Goal: Information Seeking & Learning: Learn about a topic

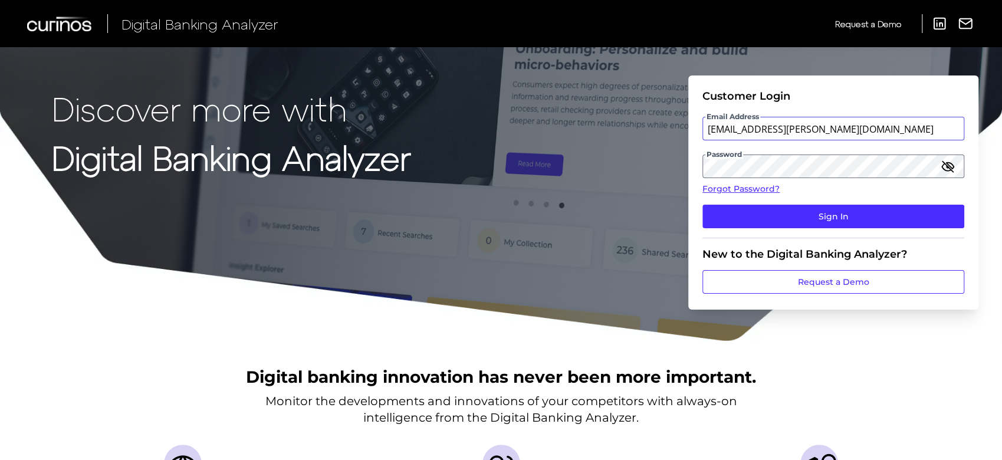
click at [856, 126] on input "[EMAIL_ADDRESS][PERSON_NAME][DOMAIN_NAME]" at bounding box center [834, 129] width 262 height 24
type input "[EMAIL_ADDRESS][PERSON_NAME][DOMAIN_NAME]"
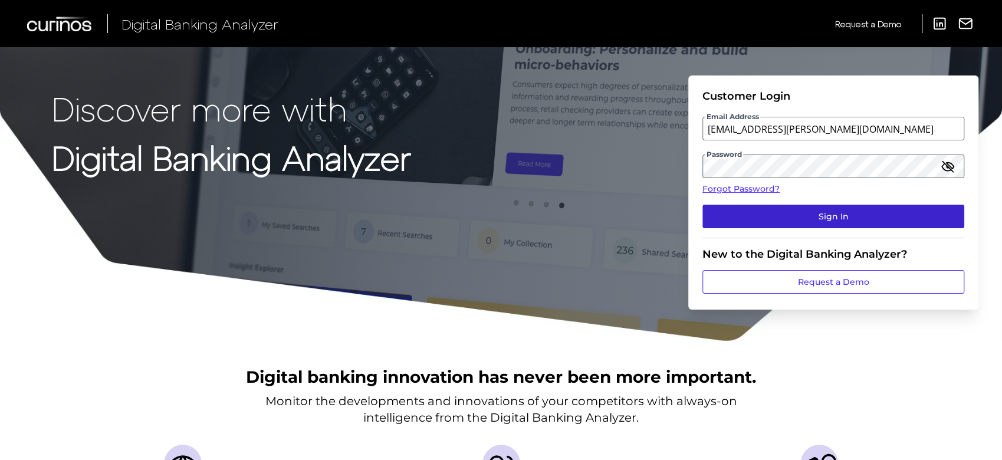
click at [852, 215] on button "Sign In" at bounding box center [834, 217] width 262 height 24
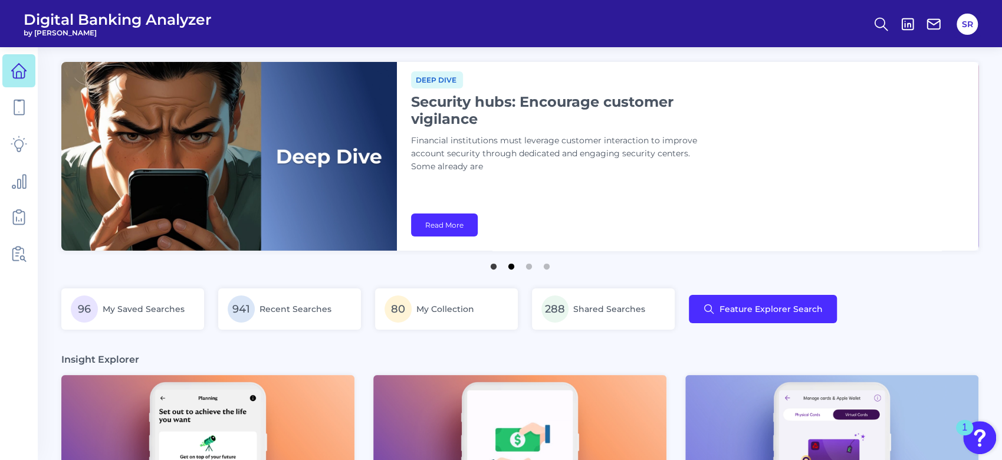
click at [514, 269] on button "2" at bounding box center [512, 264] width 12 height 12
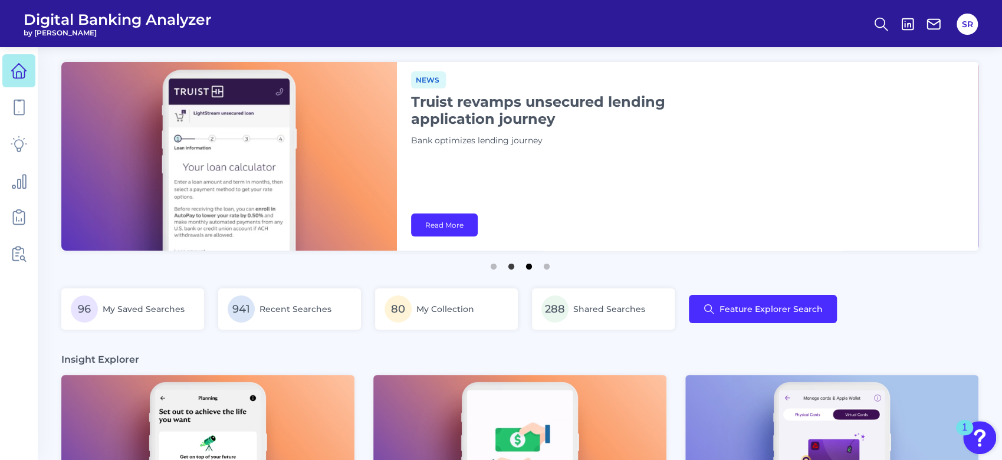
click at [529, 267] on button "3" at bounding box center [529, 264] width 12 height 12
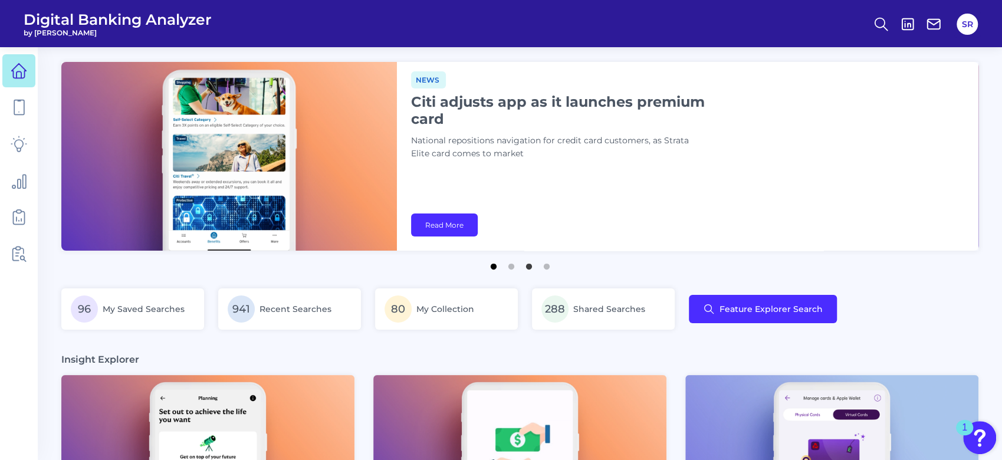
click at [496, 266] on button "1" at bounding box center [494, 264] width 12 height 12
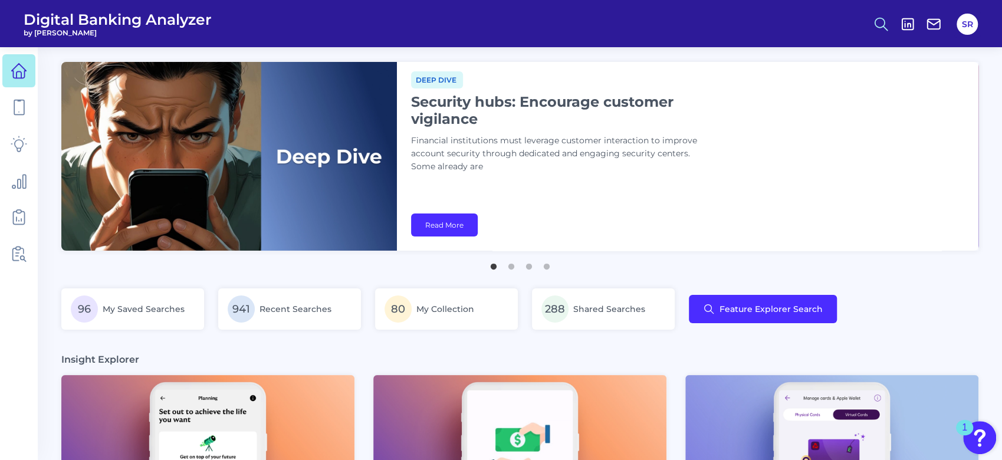
click at [880, 29] on icon at bounding box center [881, 24] width 17 height 17
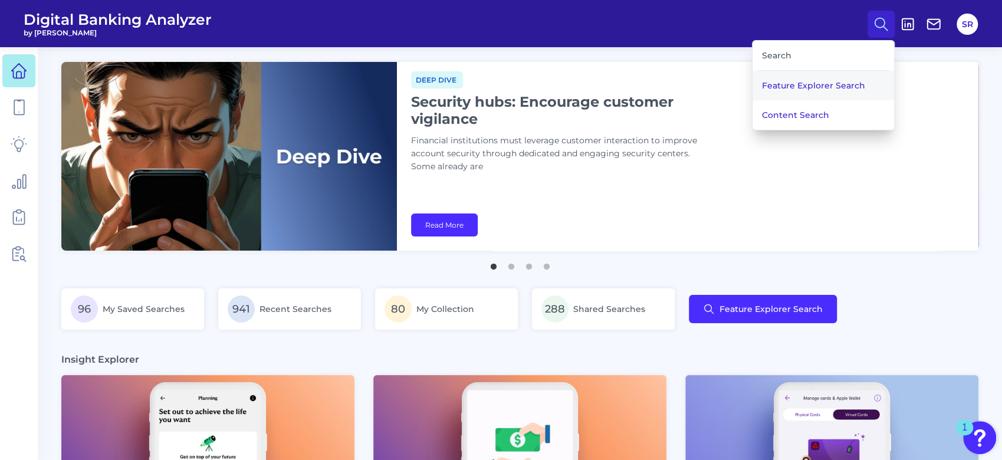
click at [849, 83] on button "Feature Explorer Search" at bounding box center [824, 85] width 142 height 29
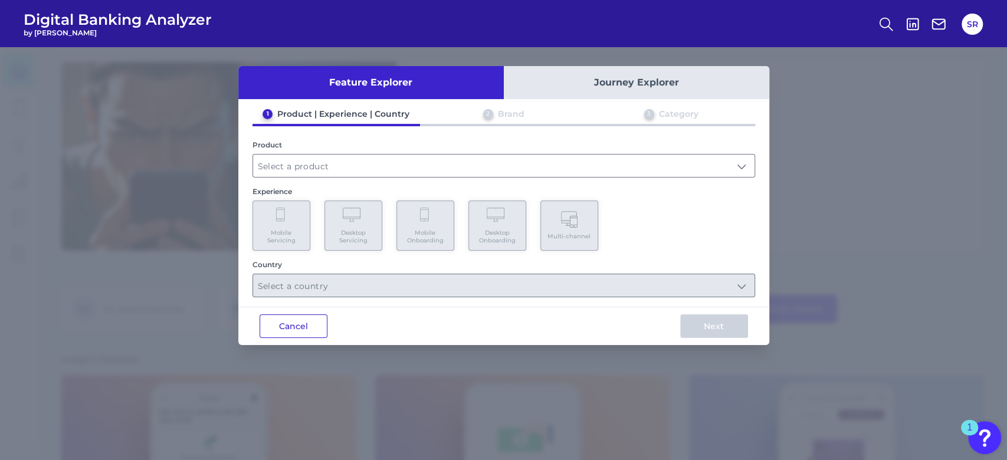
click at [325, 323] on button "Cancel" at bounding box center [294, 326] width 68 height 24
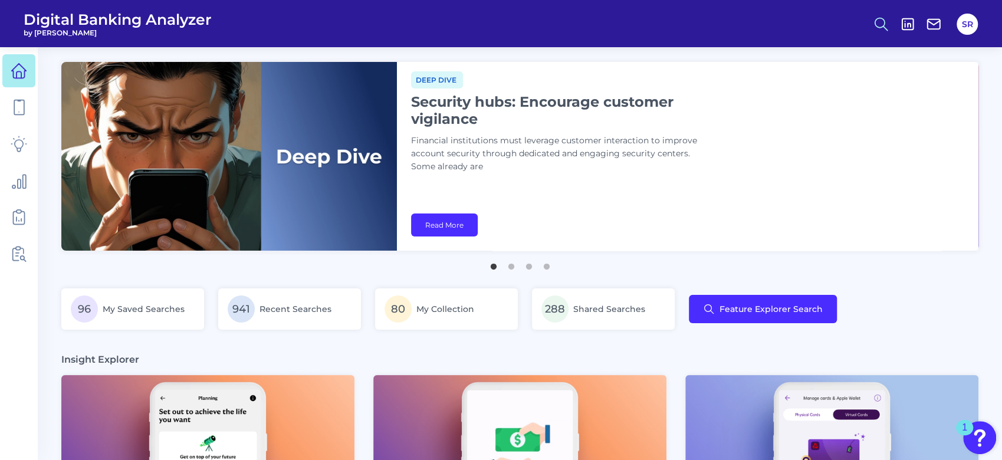
click at [881, 13] on button at bounding box center [881, 24] width 27 height 27
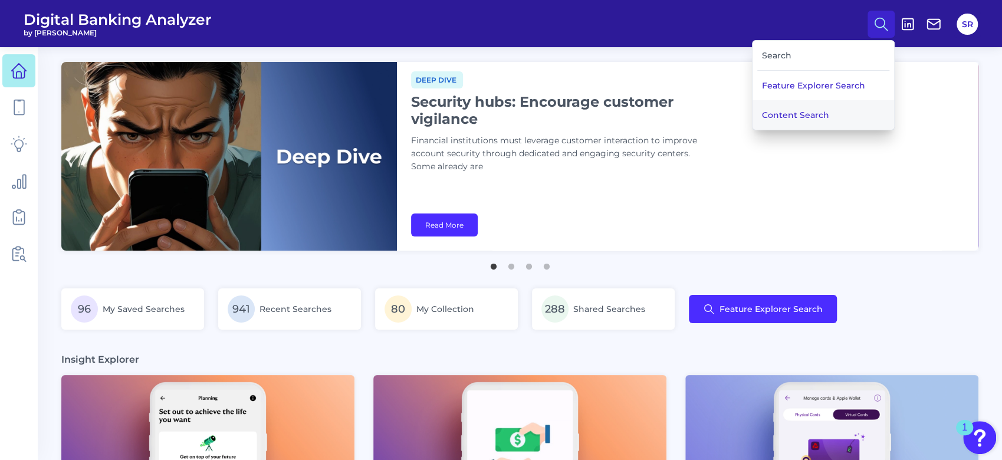
click at [839, 113] on button "Content Search" at bounding box center [824, 114] width 142 height 29
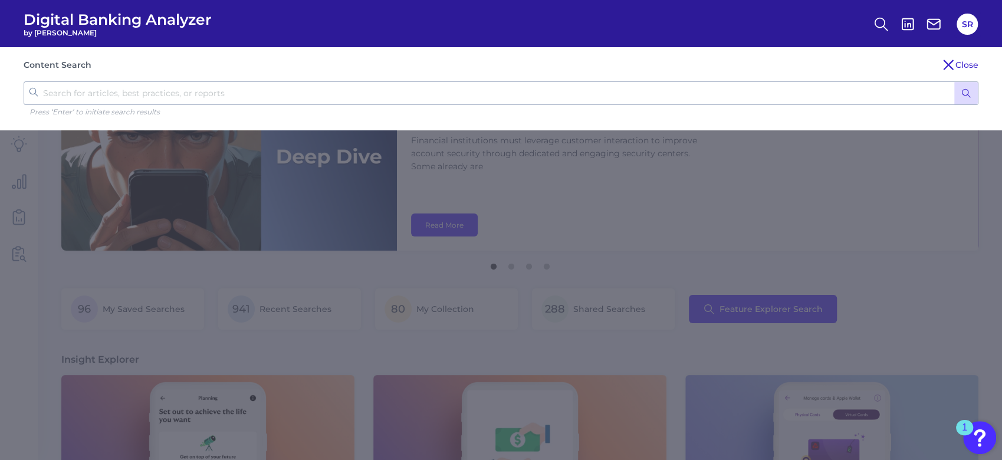
click at [803, 84] on input "text" at bounding box center [501, 93] width 955 height 24
type input "[PERSON_NAME]"
click at [954, 82] on button "submit" at bounding box center [966, 93] width 24 height 22
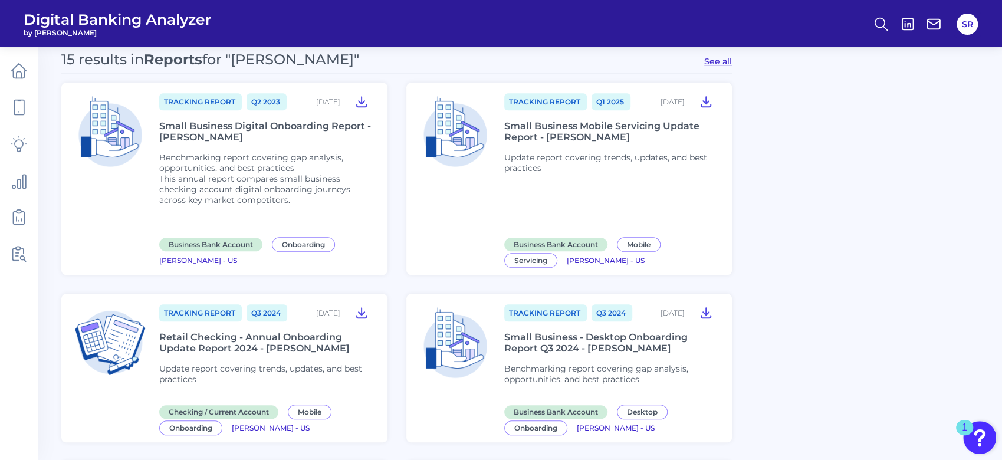
scroll to position [605, 0]
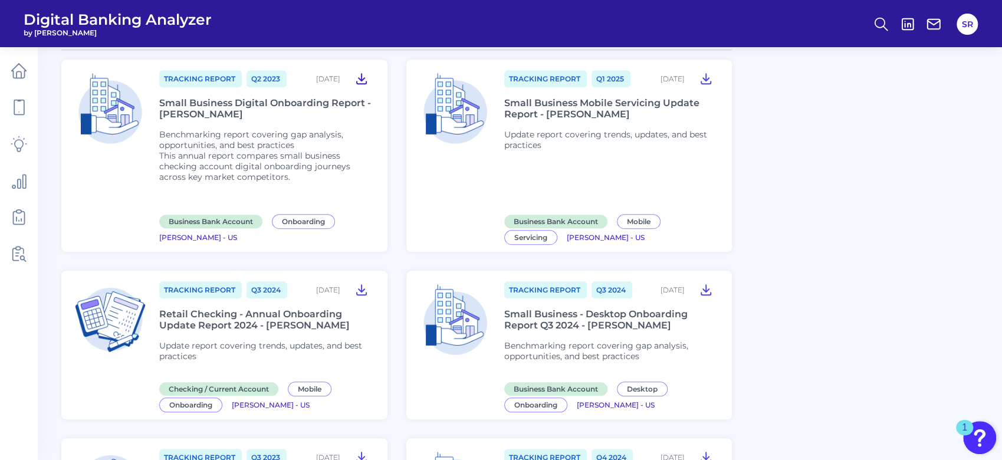
click at [359, 83] on icon at bounding box center [362, 78] width 14 height 14
click at [707, 86] on icon at bounding box center [706, 78] width 14 height 14
click at [362, 297] on icon at bounding box center [362, 290] width 14 height 14
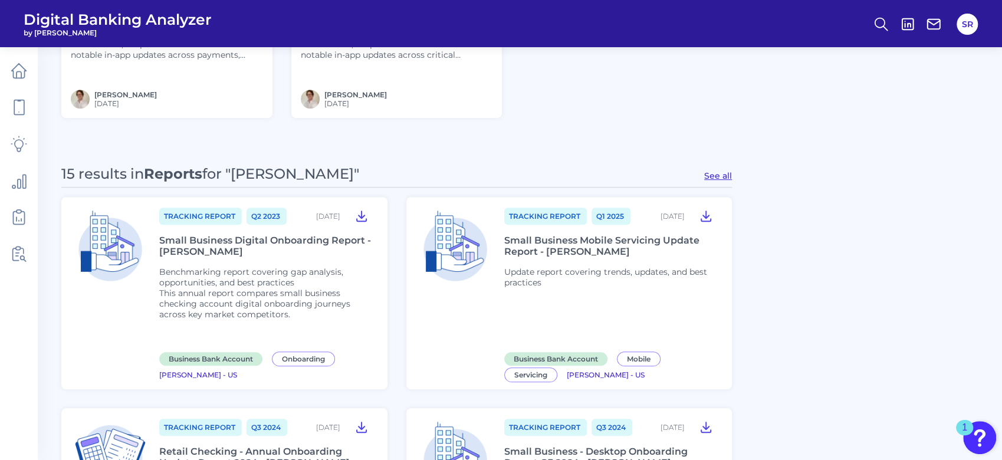
scroll to position [464, 0]
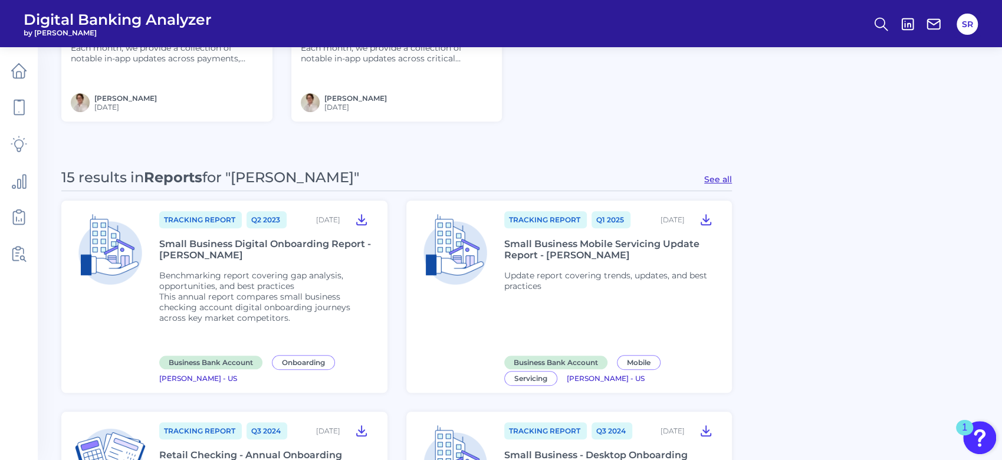
click at [718, 178] on button "See all" at bounding box center [718, 179] width 28 height 11
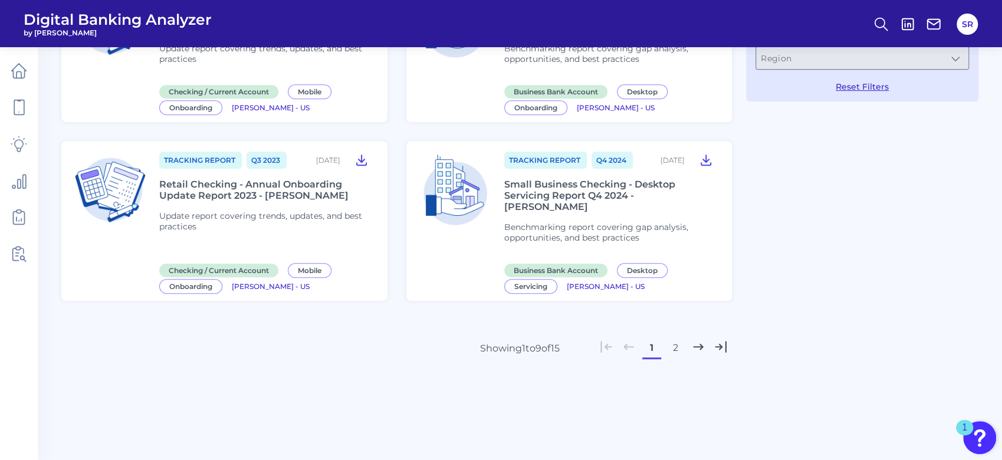
type input "Reports"
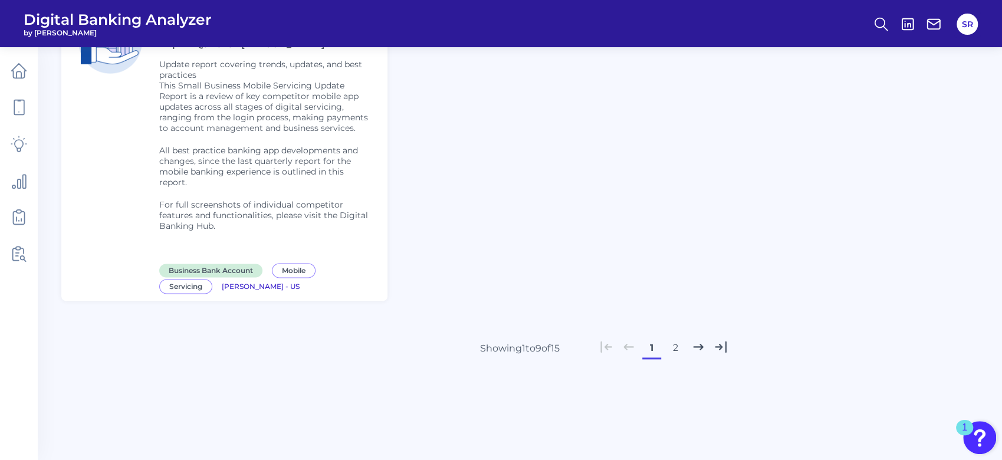
scroll to position [878, 0]
click at [678, 357] on button "2" at bounding box center [675, 348] width 19 height 19
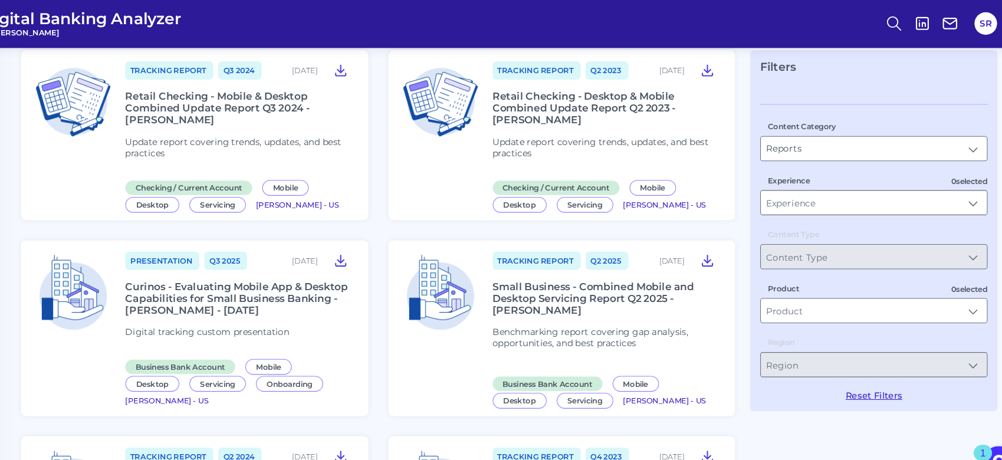
scroll to position [0, 0]
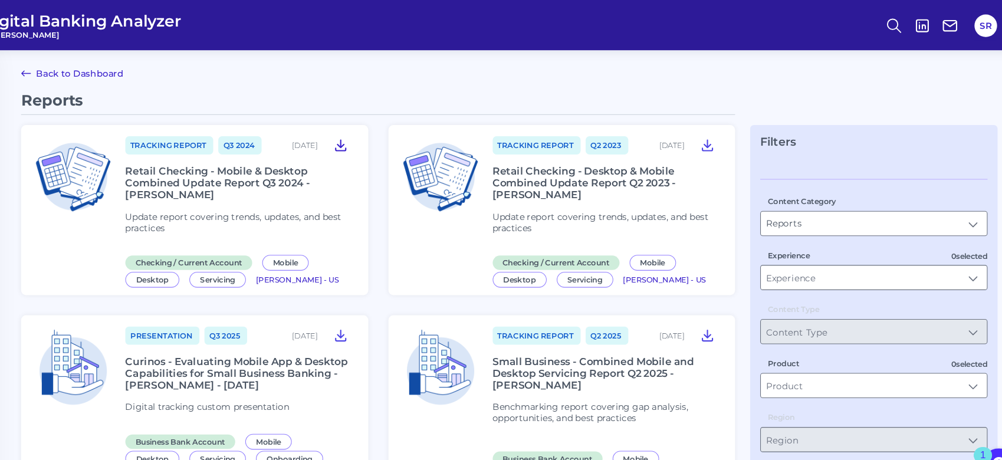
click at [356, 142] on icon at bounding box center [362, 136] width 14 height 14
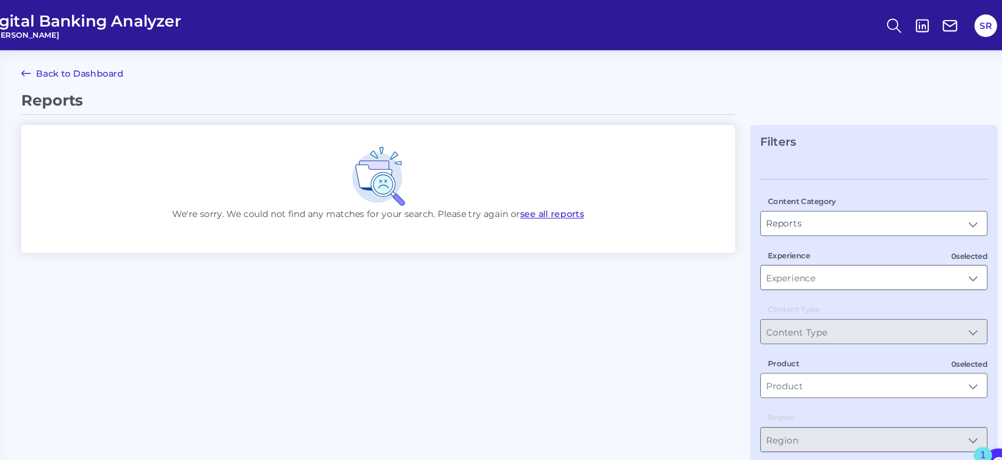
scroll to position [15, 0]
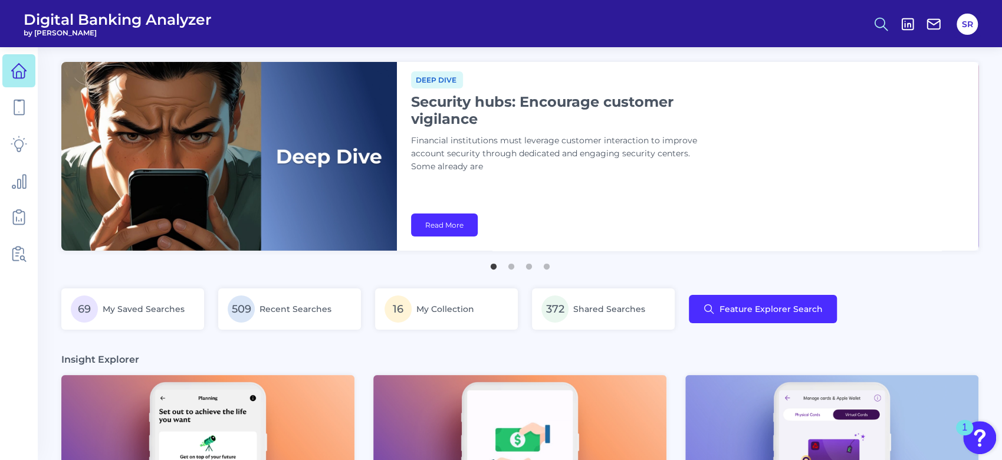
click at [875, 24] on circle at bounding box center [879, 22] width 9 height 9
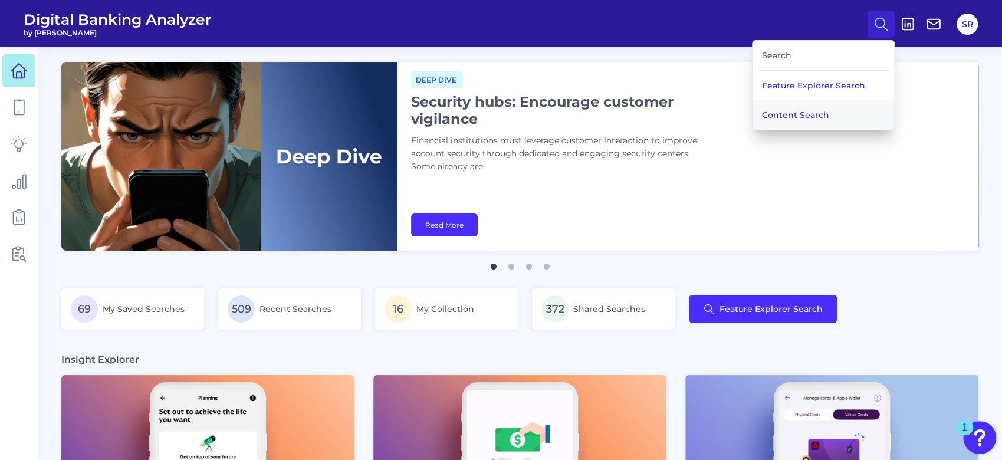
click at [816, 111] on button "Content Search" at bounding box center [824, 114] width 142 height 29
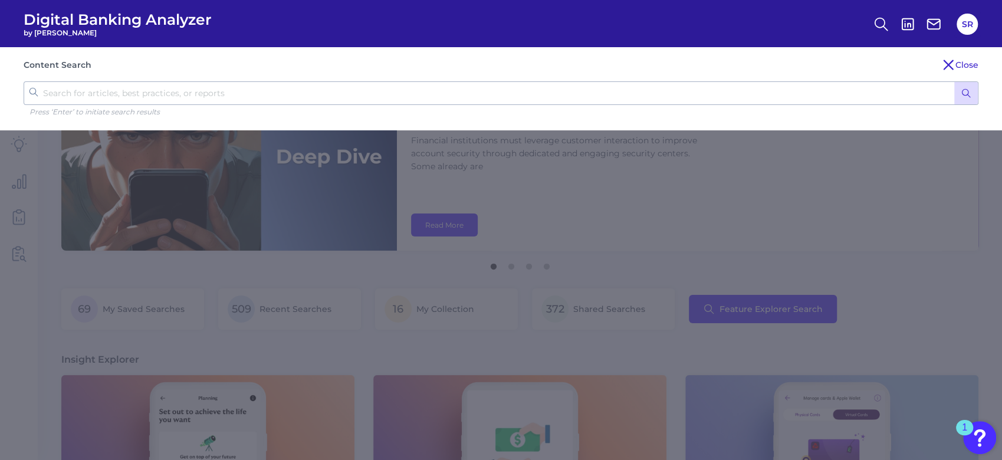
click at [813, 93] on input "text" at bounding box center [501, 93] width 955 height 24
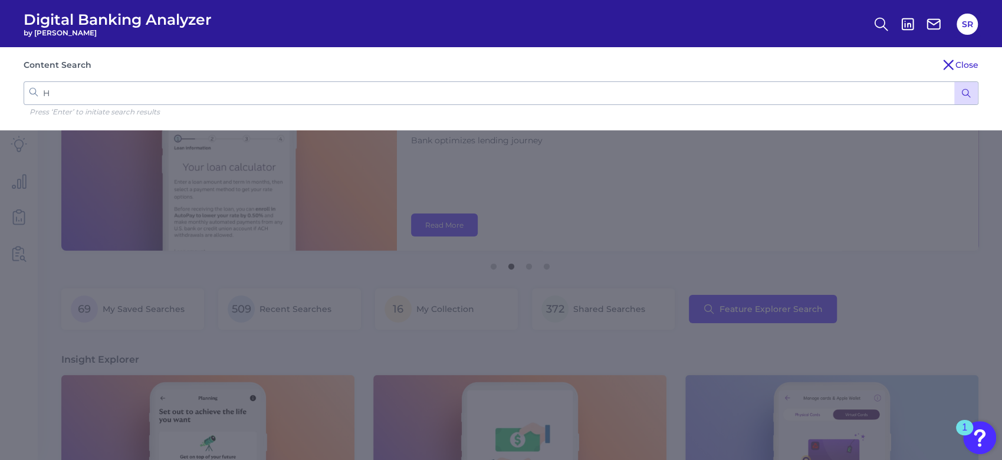
type input "HW"
click button "submit" at bounding box center [966, 93] width 24 height 22
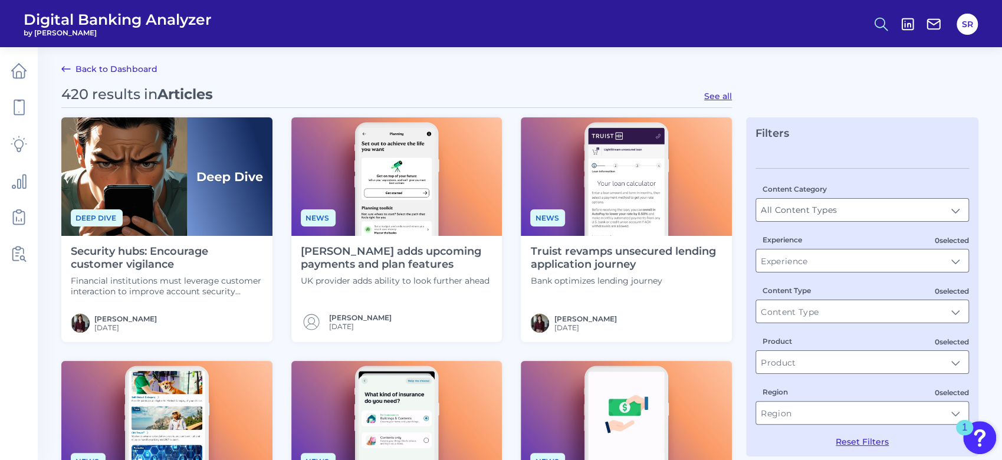
click at [876, 25] on icon at bounding box center [881, 24] width 17 height 17
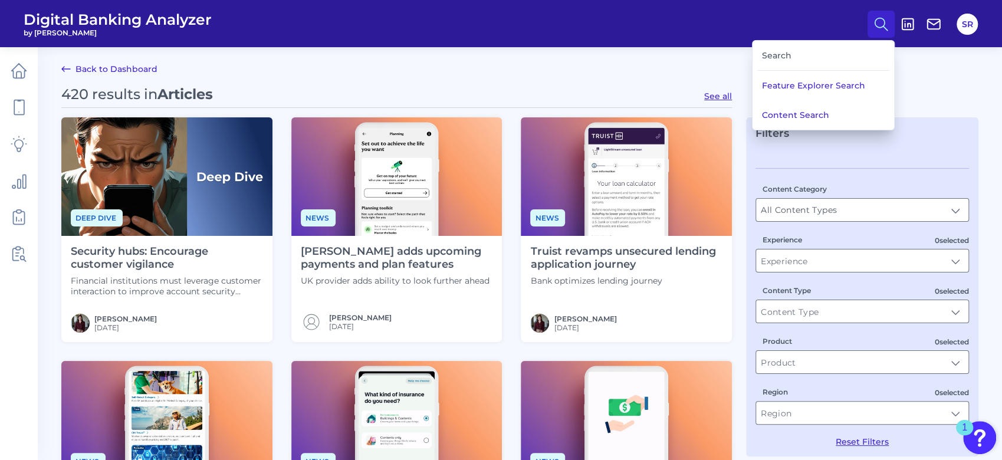
click at [876, 25] on icon at bounding box center [881, 24] width 17 height 17
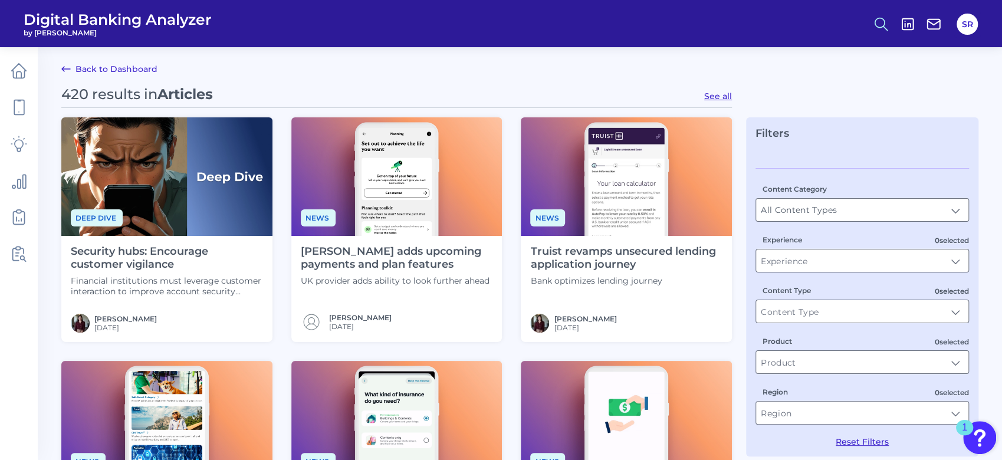
click at [876, 25] on icon at bounding box center [881, 24] width 17 height 17
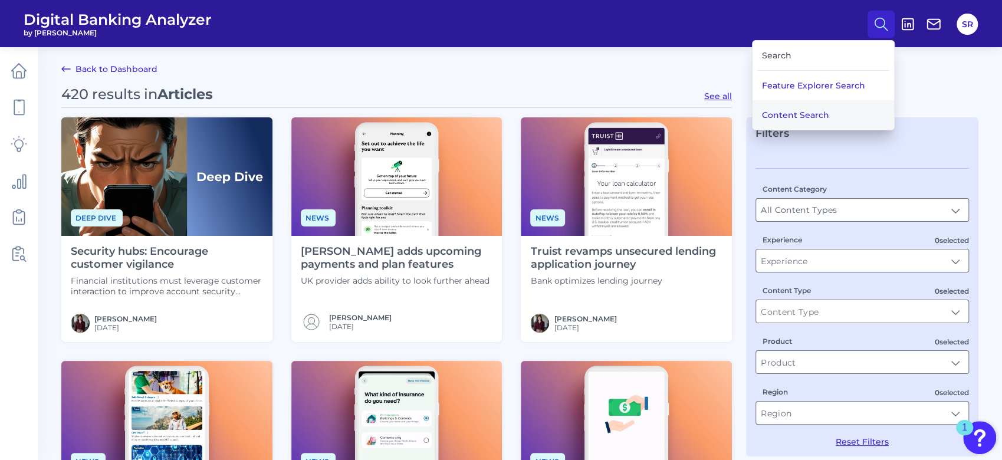
click at [849, 111] on button "Content Search" at bounding box center [824, 114] width 142 height 29
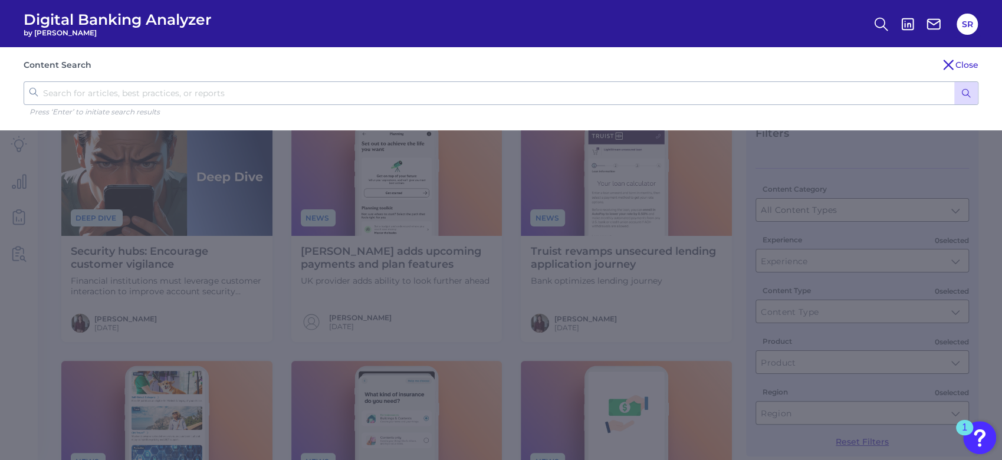
click at [866, 84] on input "text" at bounding box center [501, 93] width 955 height 24
type input "[PERSON_NAME]"
click at [954, 82] on button "submit" at bounding box center [966, 93] width 24 height 22
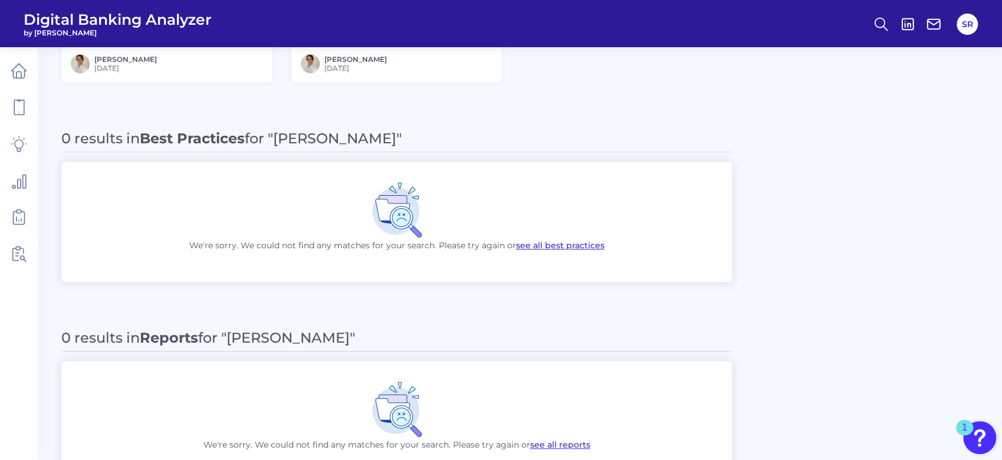
scroll to position [552, 0]
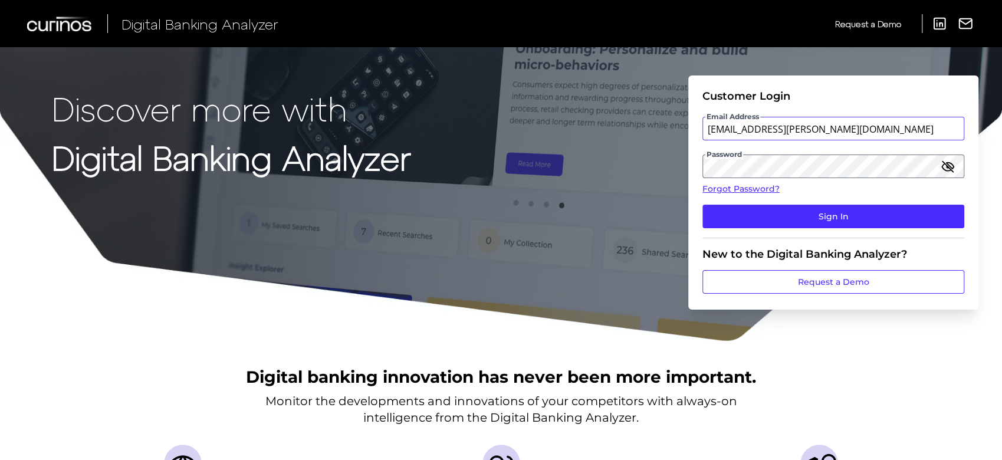
click at [854, 125] on input "[EMAIL_ADDRESS][PERSON_NAME][DOMAIN_NAME]" at bounding box center [834, 129] width 262 height 24
type input "[EMAIL_ADDRESS][PERSON_NAME][DOMAIN_NAME]"
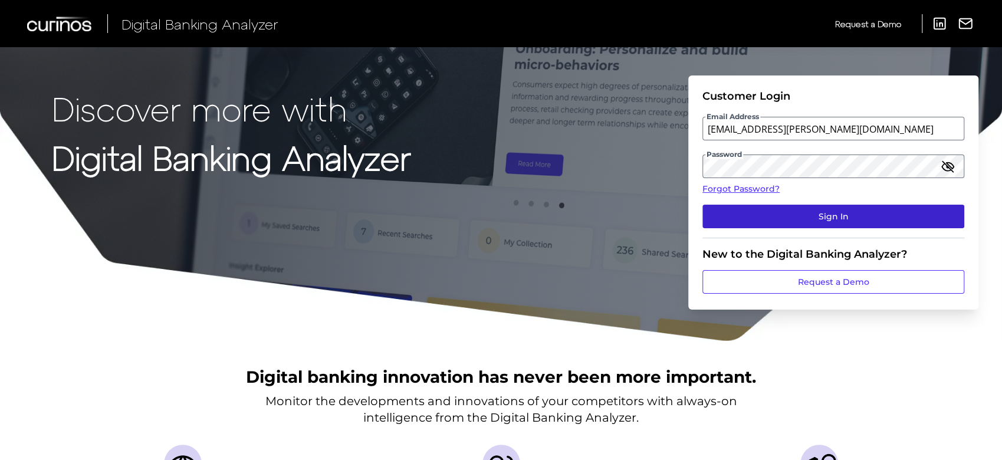
click at [818, 218] on button "Sign In" at bounding box center [834, 217] width 262 height 24
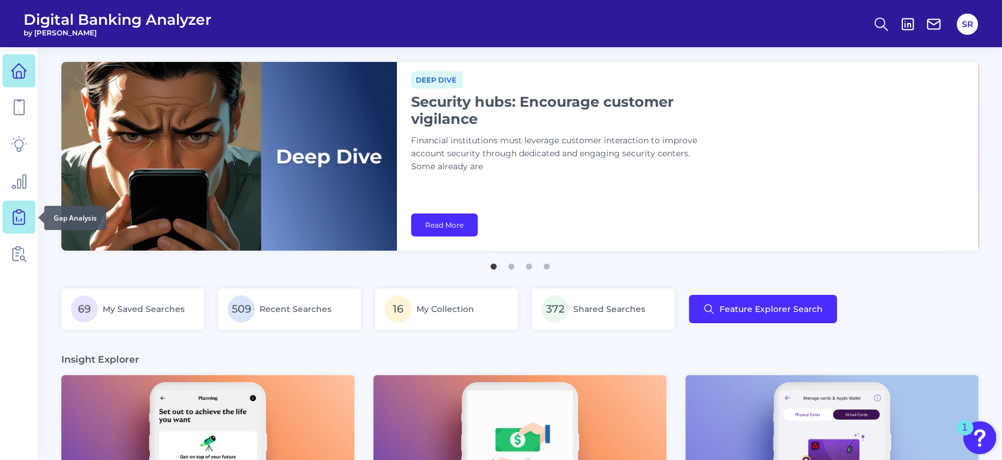
click at [30, 214] on link at bounding box center [18, 217] width 33 height 33
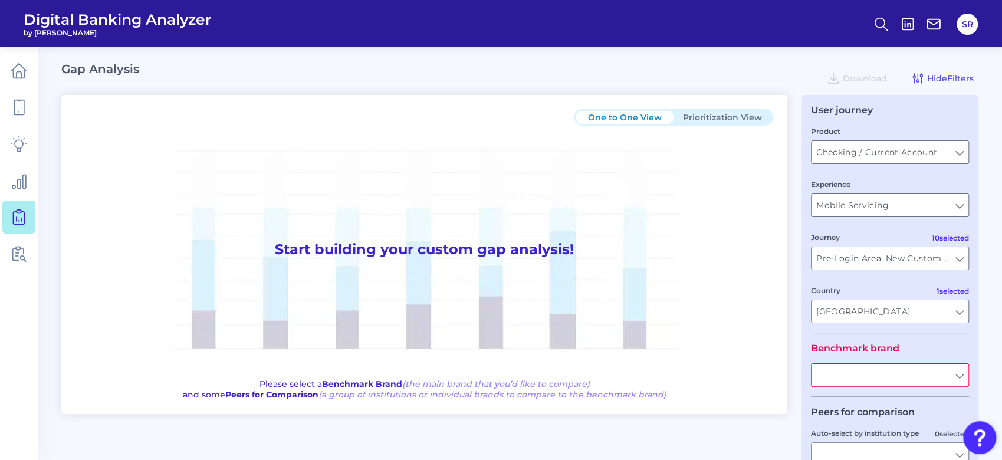
type input "All Journeys"
click at [957, 310] on input "United States" at bounding box center [890, 311] width 157 height 22
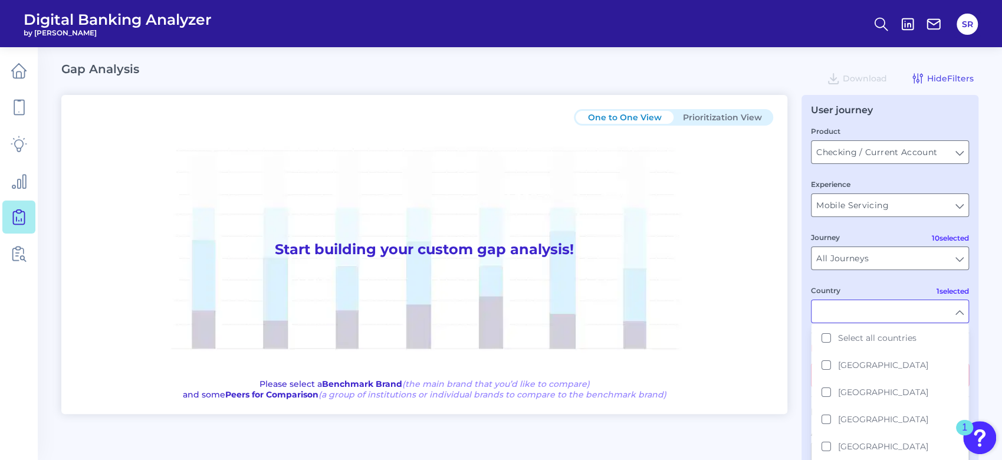
click at [957, 310] on input "Country" at bounding box center [890, 311] width 157 height 22
type input "United States"
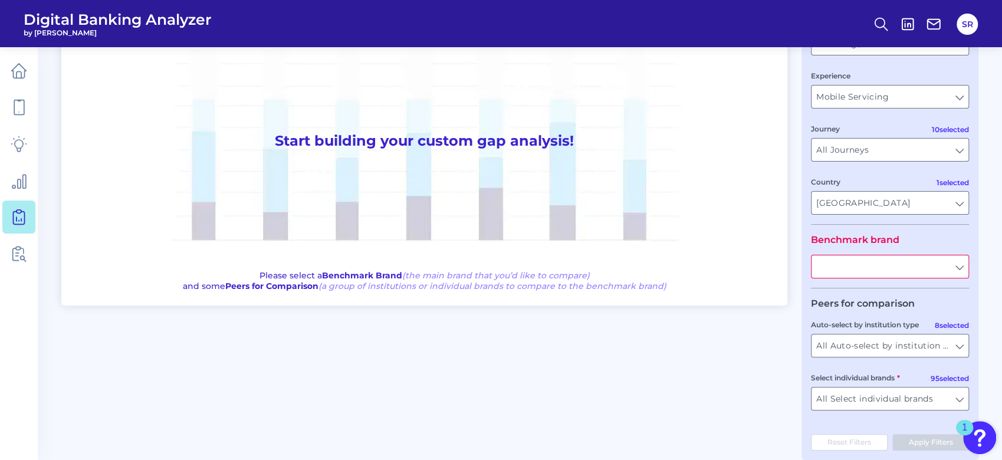
scroll to position [109, 0]
click at [949, 271] on input "text" at bounding box center [890, 266] width 157 height 22
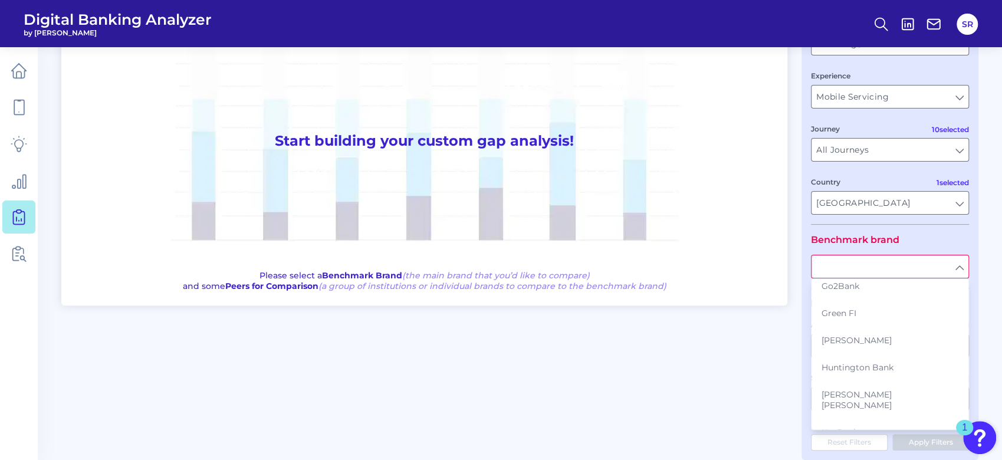
scroll to position [1121, 0]
click at [930, 336] on button "Hancock Whitney" at bounding box center [890, 349] width 156 height 27
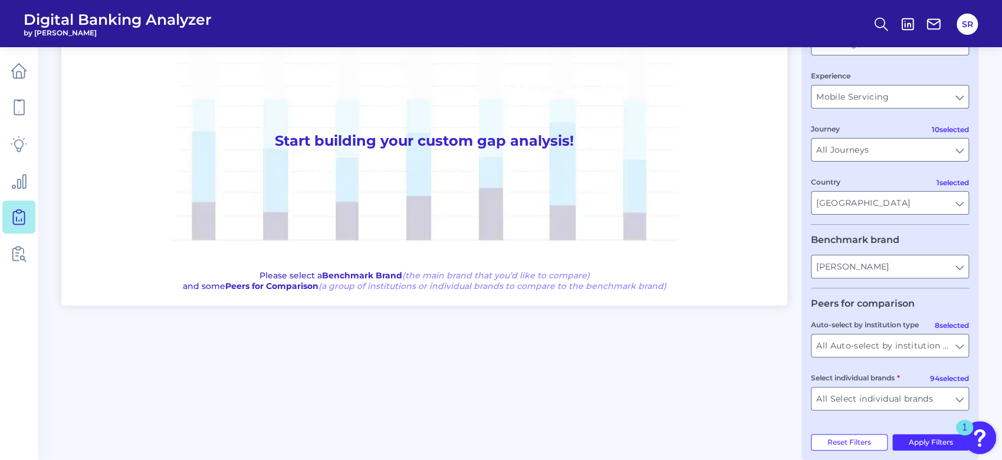
type input "Hancock Whitney"
click at [948, 353] on input "All Auto-select by institution types" at bounding box center [890, 345] width 157 height 22
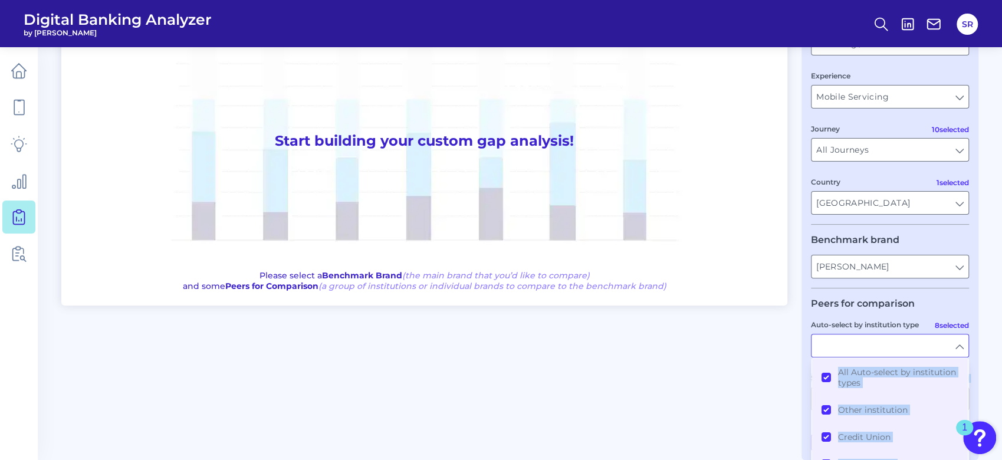
drag, startPoint x: 1001, startPoint y: 351, endPoint x: 1005, endPoint y: 441, distance: 89.7
click at [1002, 441] on html "Digital Banking Analyzer by Curinos SR Gap Analysis Download Hide Filters One t…" at bounding box center [501, 184] width 1002 height 586
type input "All Auto-select by institution types"
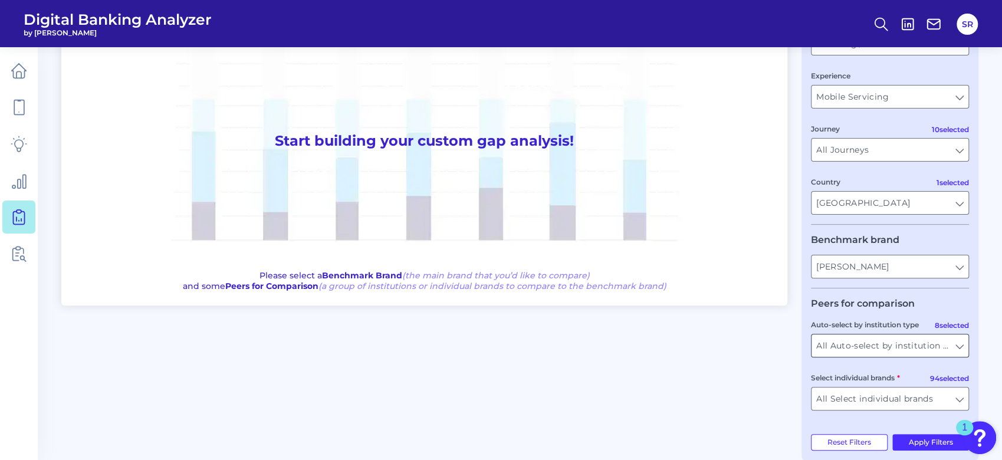
click at [959, 356] on input "All Auto-select by institution types" at bounding box center [890, 345] width 157 height 22
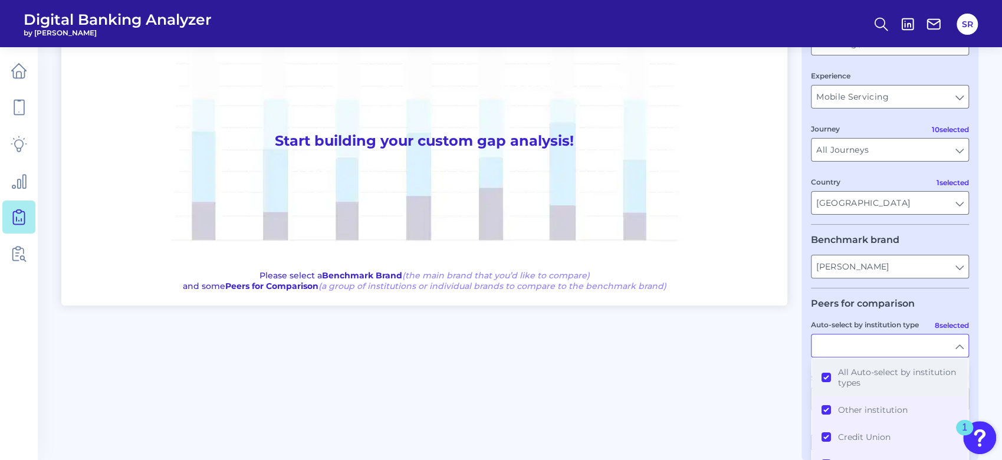
click at [826, 380] on button "All Auto-select by institution types" at bounding box center [890, 378] width 156 height 38
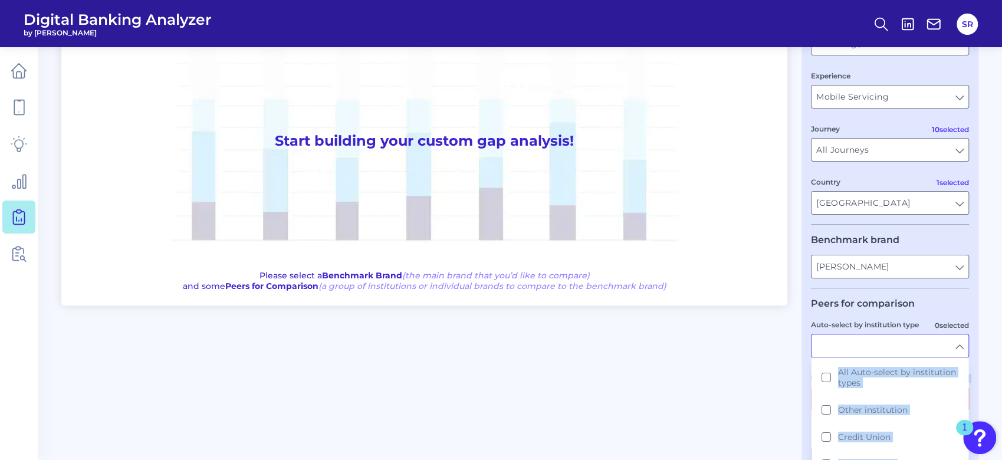
drag, startPoint x: 969, startPoint y: 382, endPoint x: 972, endPoint y: 405, distance: 22.7
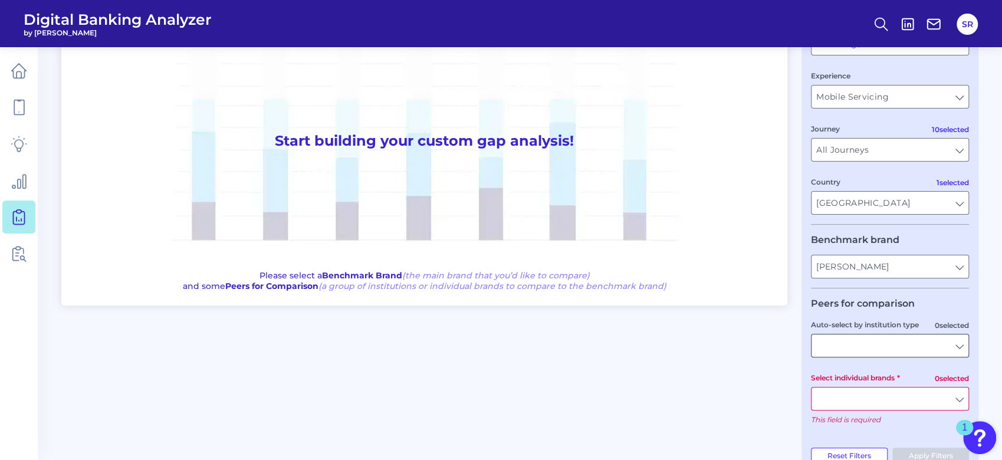
click at [962, 350] on input "Auto-select by institution type" at bounding box center [890, 345] width 157 height 22
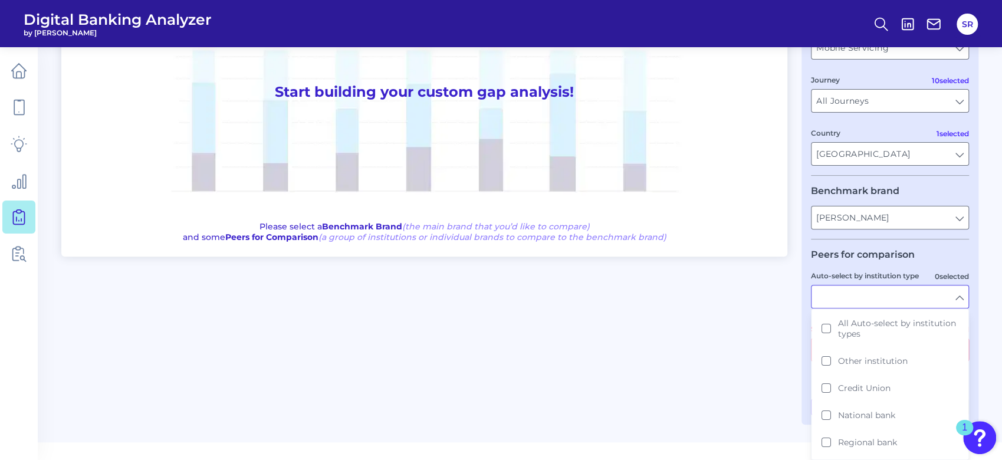
scroll to position [142, 0]
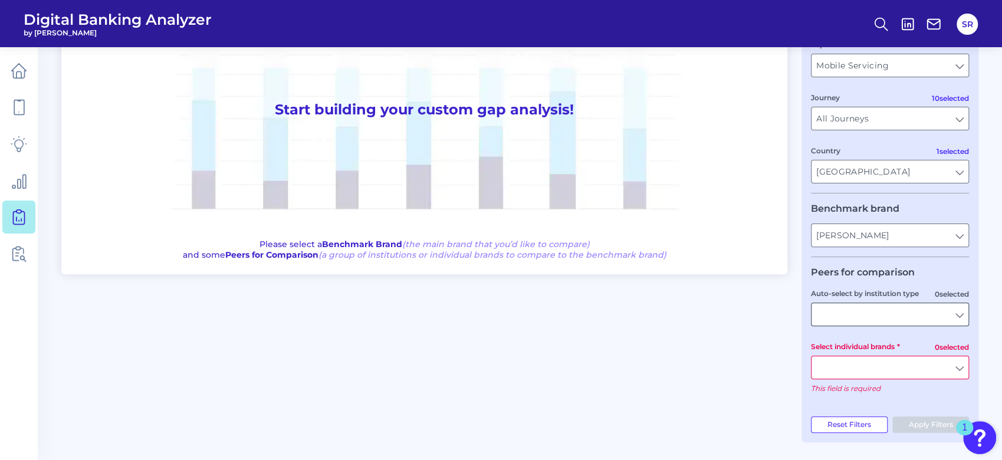
click at [955, 316] on input "Auto-select by institution type" at bounding box center [890, 314] width 157 height 22
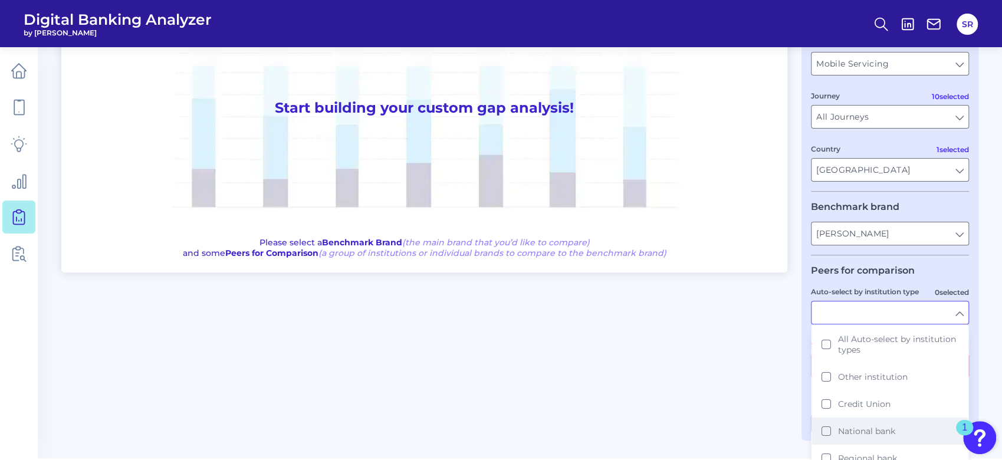
click at [831, 431] on button "National bank" at bounding box center [890, 431] width 156 height 27
click at [826, 454] on button "Regional bank" at bounding box center [890, 458] width 156 height 27
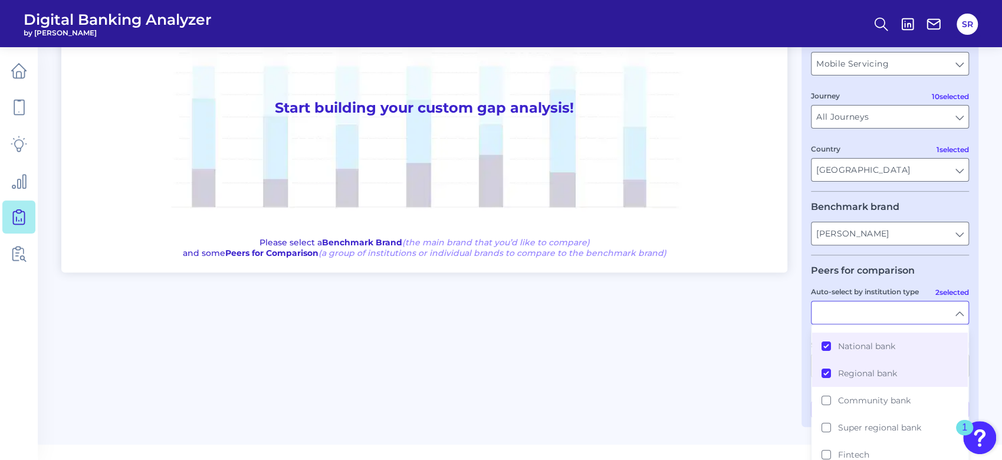
scroll to position [96, 0]
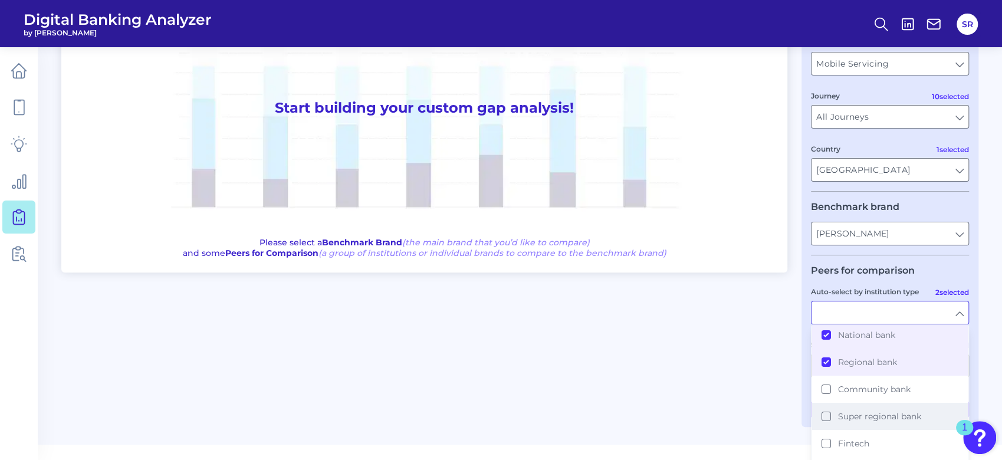
click at [822, 416] on button "Super regional bank" at bounding box center [890, 416] width 156 height 27
click at [825, 441] on button "Fintech" at bounding box center [890, 443] width 156 height 27
type input "Ally, American Express, Bank of America, Capital One, Charles Schwab, Citi, Dis…"
click at [978, 339] on main "Gap Analysis Download Hide Filters One to One View Prioritization View Start bu…" at bounding box center [501, 151] width 1002 height 586
type input "National bank, Regional bank, Super regional bank, Fintech"
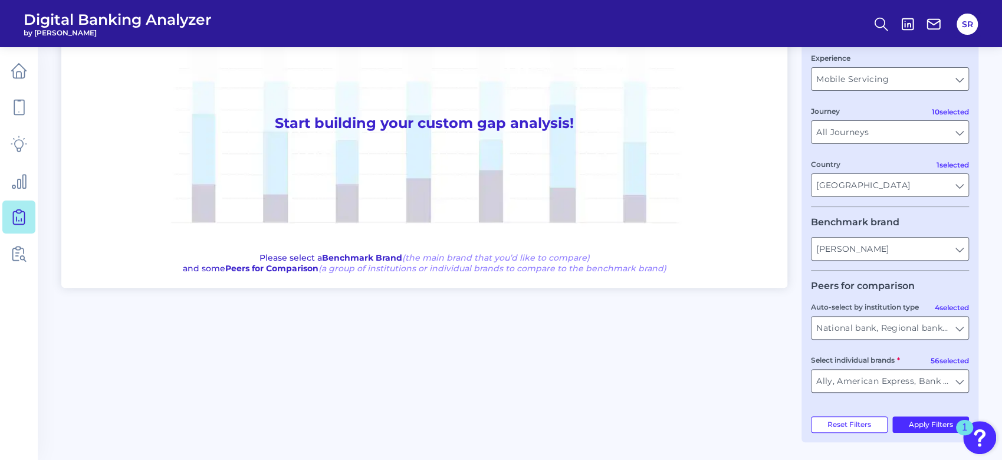
scroll to position [128, 0]
click at [925, 422] on button "Apply Filters" at bounding box center [931, 424] width 77 height 17
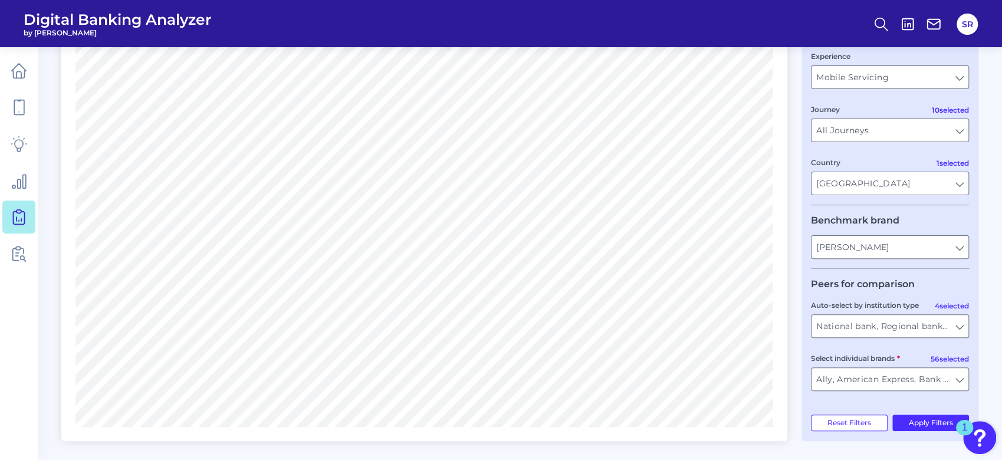
scroll to position [0, 0]
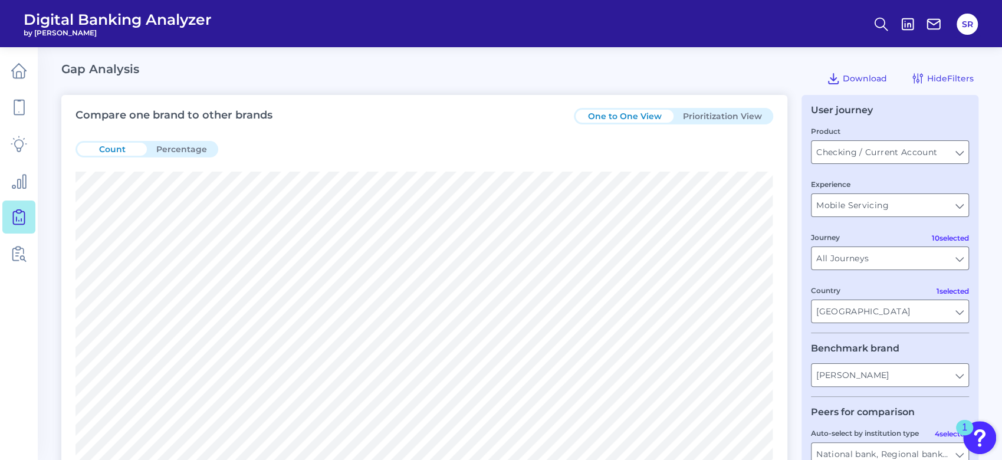
click at [151, 144] on button "Percentage" at bounding box center [182, 149] width 70 height 13
click at [117, 149] on button "Count" at bounding box center [112, 149] width 70 height 13
click at [731, 113] on button "Prioritization View" at bounding box center [723, 116] width 98 height 13
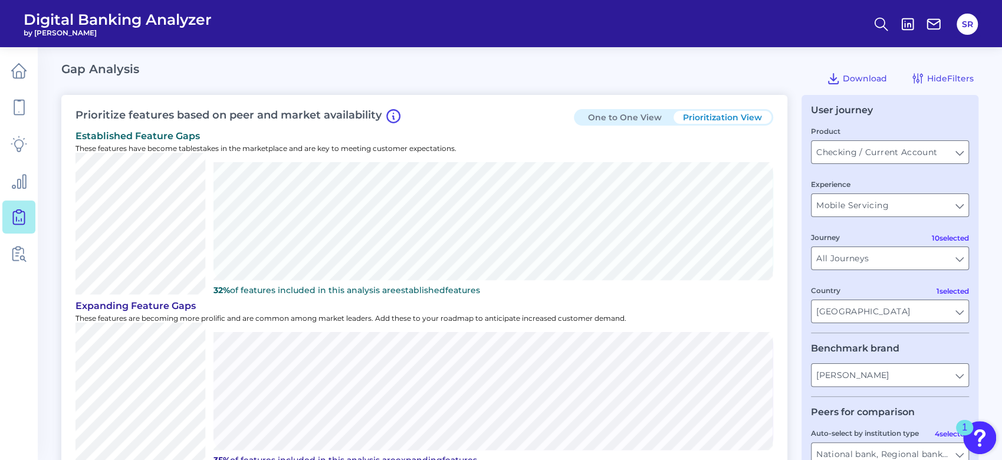
click at [731, 113] on button "Prioritization View" at bounding box center [723, 117] width 98 height 13
click at [856, 81] on span "Download" at bounding box center [865, 78] width 44 height 11
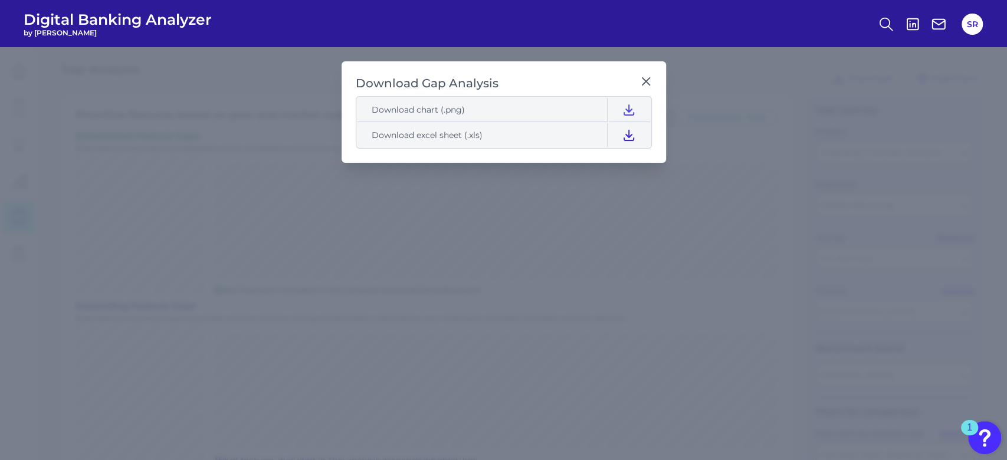
click at [627, 136] on icon at bounding box center [629, 135] width 14 height 14
